Goal: Transaction & Acquisition: Download file/media

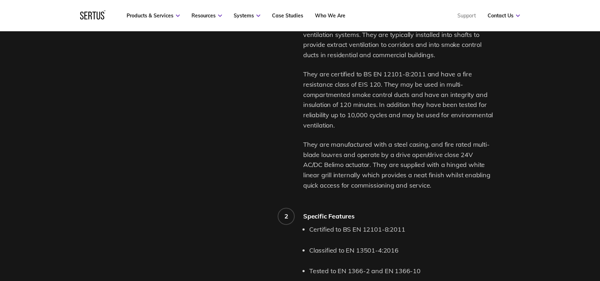
scroll to position [674, 0]
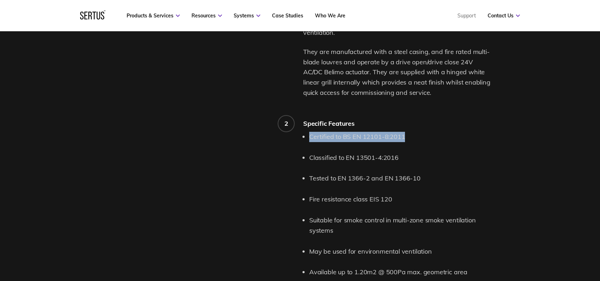
drag, startPoint x: 309, startPoint y: 135, endPoint x: 405, endPoint y: 141, distance: 95.3
click at [405, 141] on li "Certified to BS EN 12101-8:2011" at bounding box center [401, 137] width 185 height 10
copy li "Certified to BS EN 12101-8:2011"
click at [396, 161] on li "Classified to EN 13501-4:2016" at bounding box center [401, 158] width 185 height 10
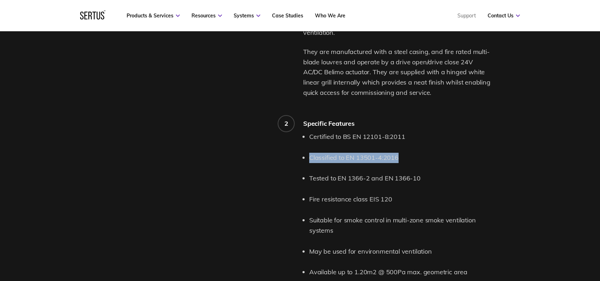
drag, startPoint x: 399, startPoint y: 158, endPoint x: 311, endPoint y: 157, distance: 88.4
click at [311, 157] on li "Classified to EN 13501-4:2016" at bounding box center [401, 158] width 185 height 10
copy li "Classified to EN 13501-4:2016"
click at [390, 177] on li "Tested to EN 1366-2 and EN 1366-10" at bounding box center [401, 178] width 185 height 10
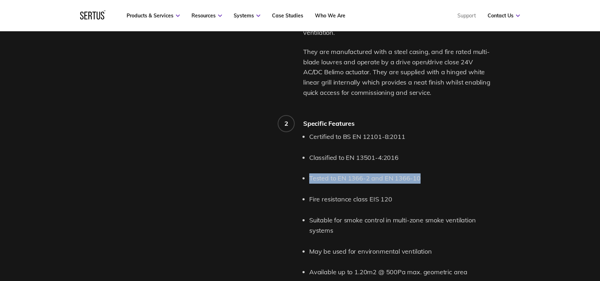
drag, startPoint x: 419, startPoint y: 177, endPoint x: 309, endPoint y: 175, distance: 109.3
click at [309, 175] on li "Tested to EN 1366-2 and EN 1366-10" at bounding box center [401, 178] width 185 height 10
copy li "Tested to EN 1366-2 and EN 1366-10"
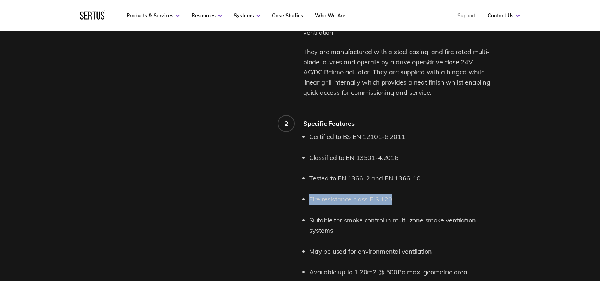
drag, startPoint x: 391, startPoint y: 199, endPoint x: 310, endPoint y: 199, distance: 80.9
click at [310, 199] on li "Fire resistance class EIS 120" at bounding box center [401, 199] width 185 height 10
copy li "Fire resistance class EIS 120"
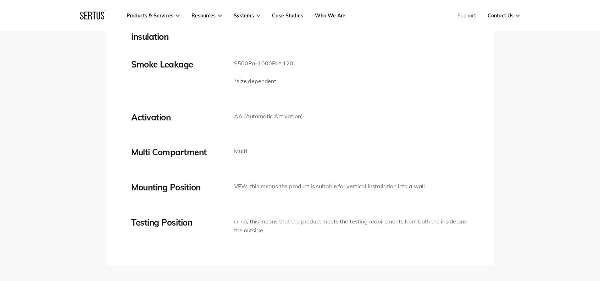
scroll to position [1491, 0]
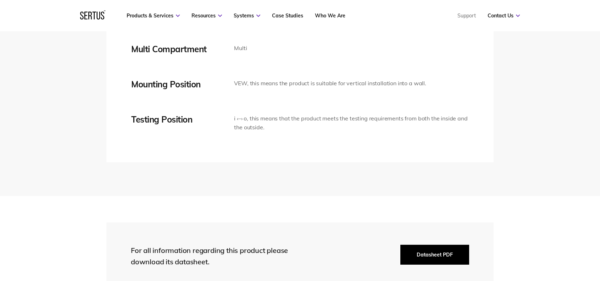
click at [436, 252] on button "Datasheet PDF" at bounding box center [435, 255] width 69 height 20
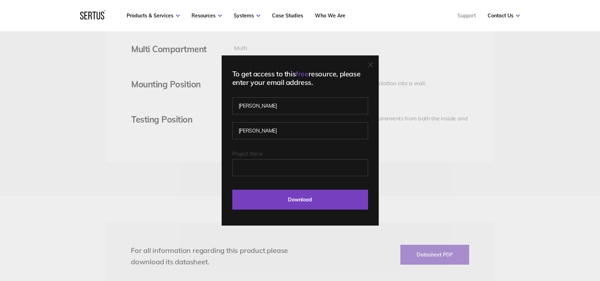
click at [401, 245] on button "Datasheet PDF" at bounding box center [435, 255] width 69 height 20
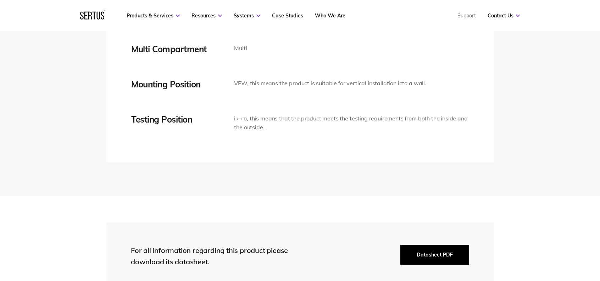
click at [432, 254] on button "Datasheet PDF" at bounding box center [435, 255] width 69 height 20
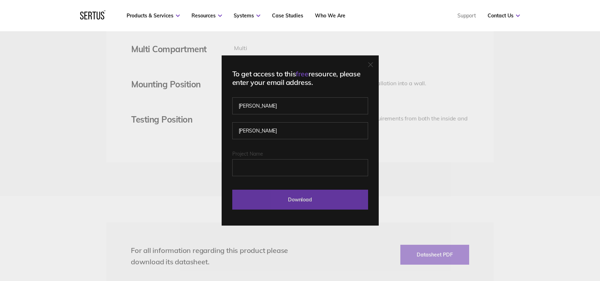
click at [309, 206] on input "Download" at bounding box center [300, 200] width 136 height 20
